Goal: Task Accomplishment & Management: Manage account settings

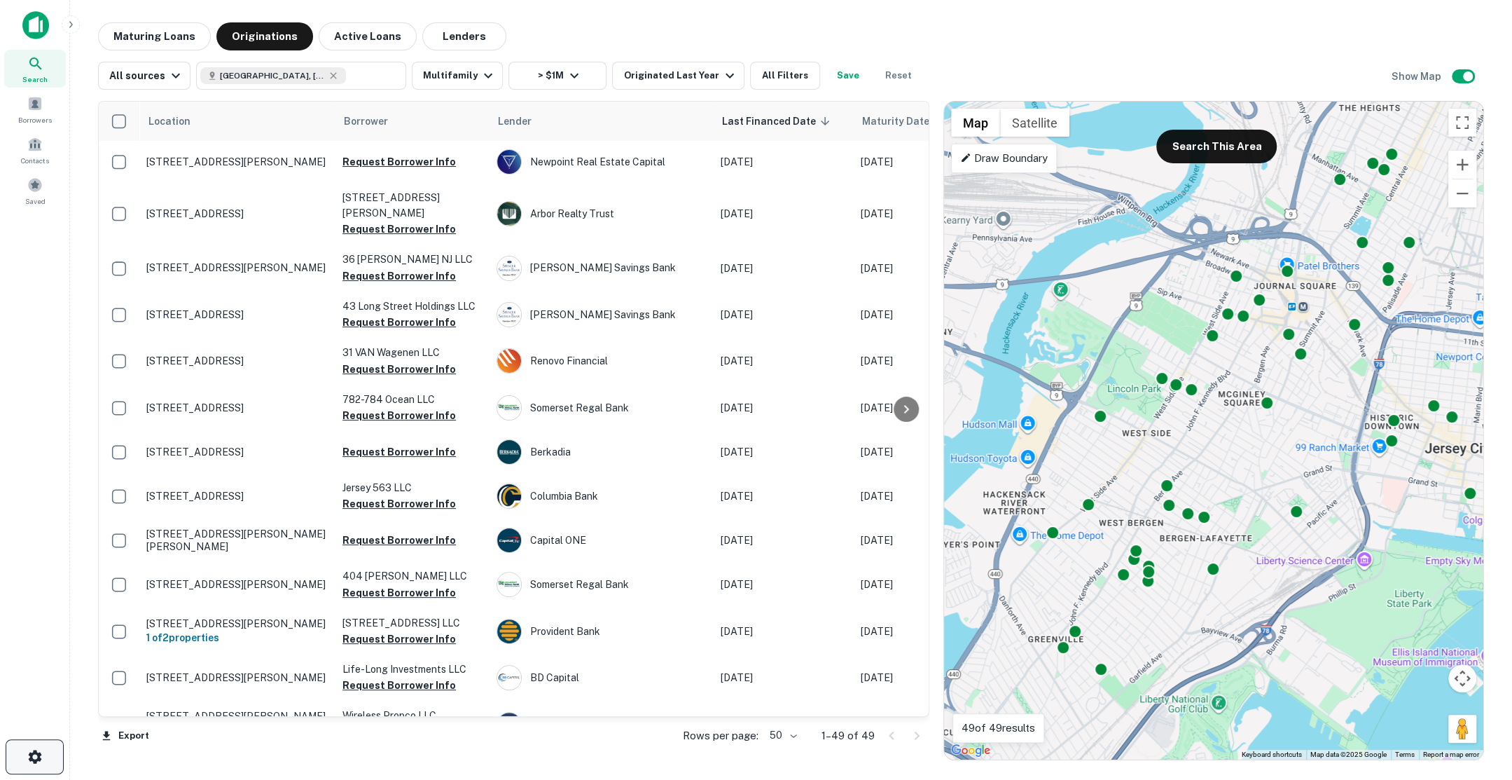
click at [33, 759] on icon "button" at bounding box center [34, 755] width 13 height 13
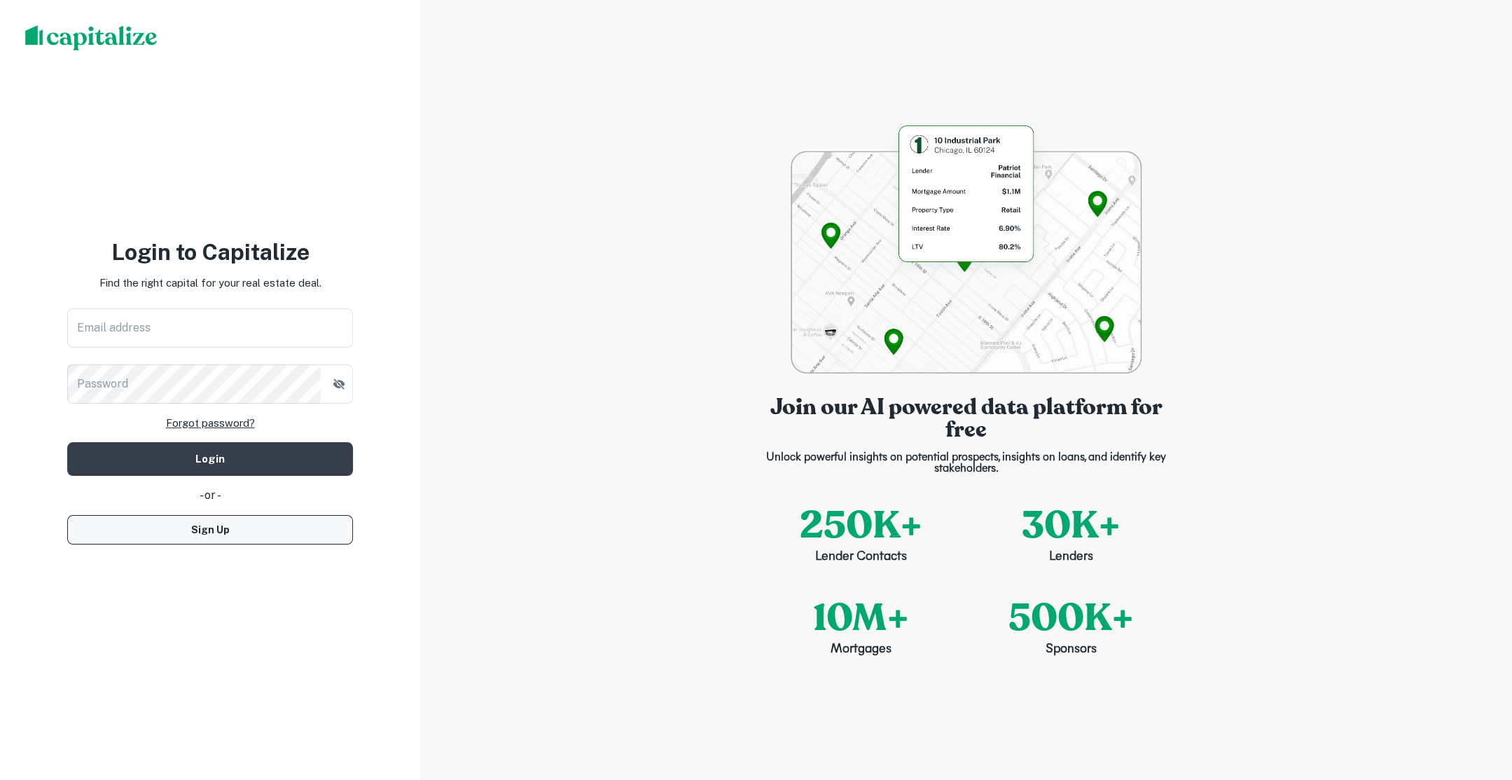
click at [289, 530] on button "Sign Up" at bounding box center [210, 529] width 286 height 29
select select "**"
